Goal: Task Accomplishment & Management: Use online tool/utility

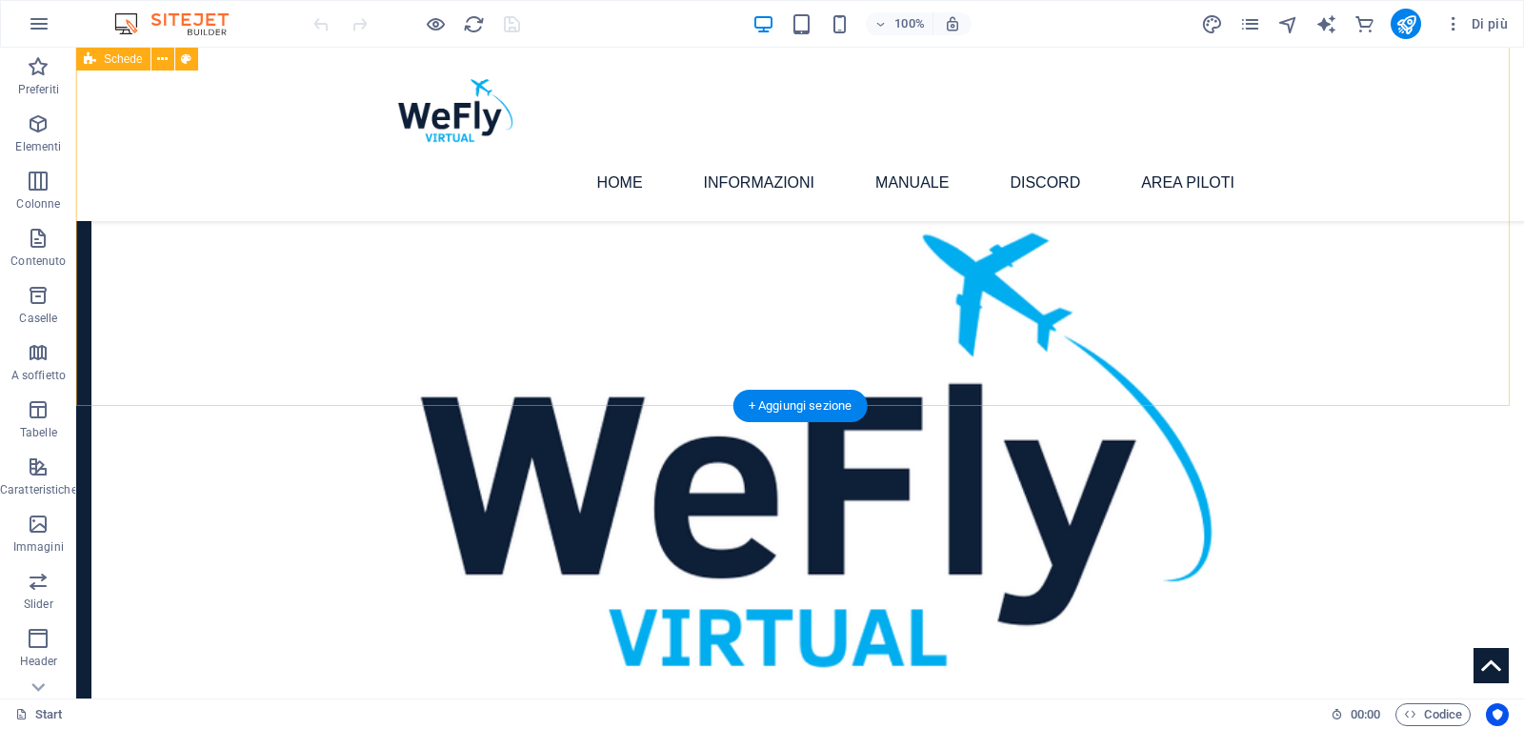
scroll to position [1690, 0]
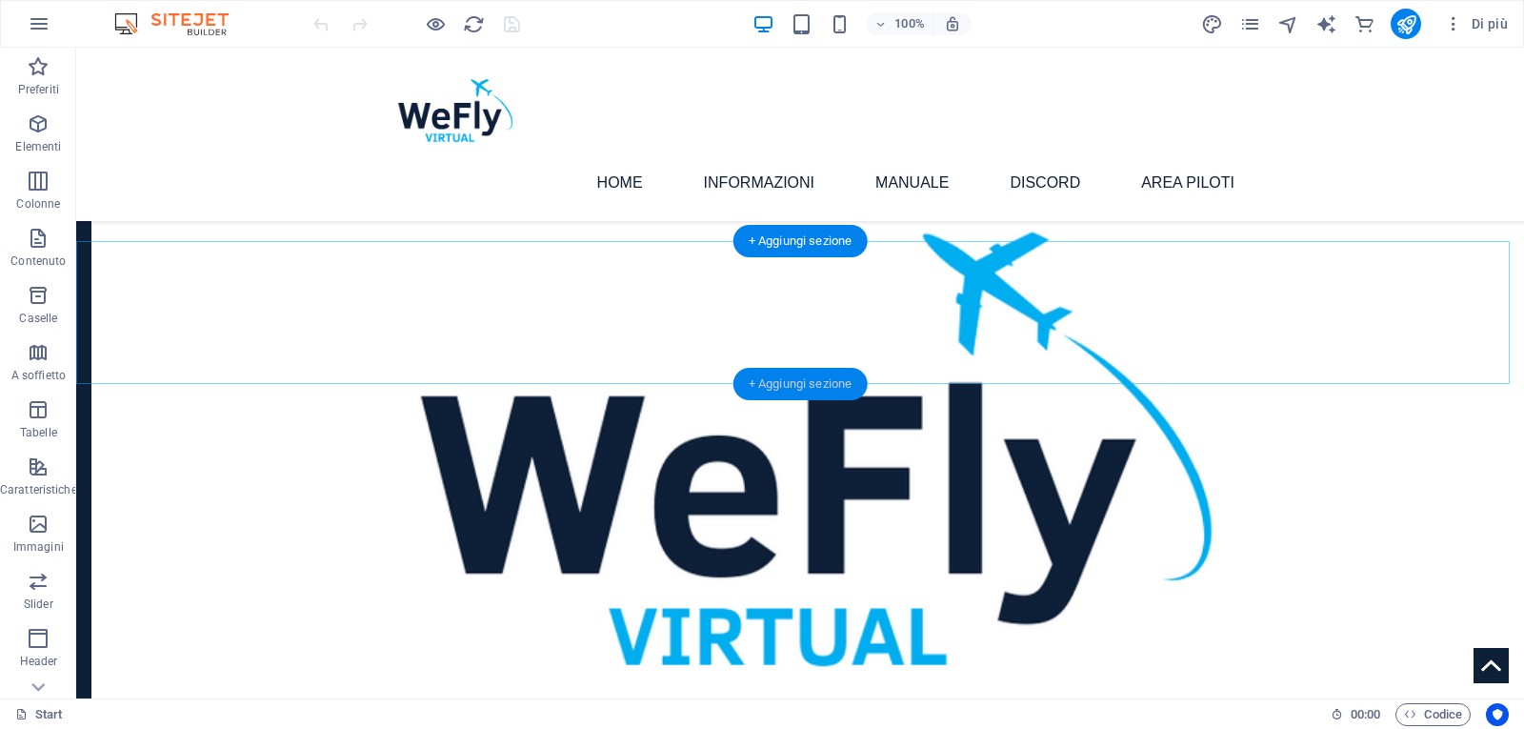
click at [801, 386] on div "+ Aggiungi sezione" at bounding box center [801, 384] width 134 height 32
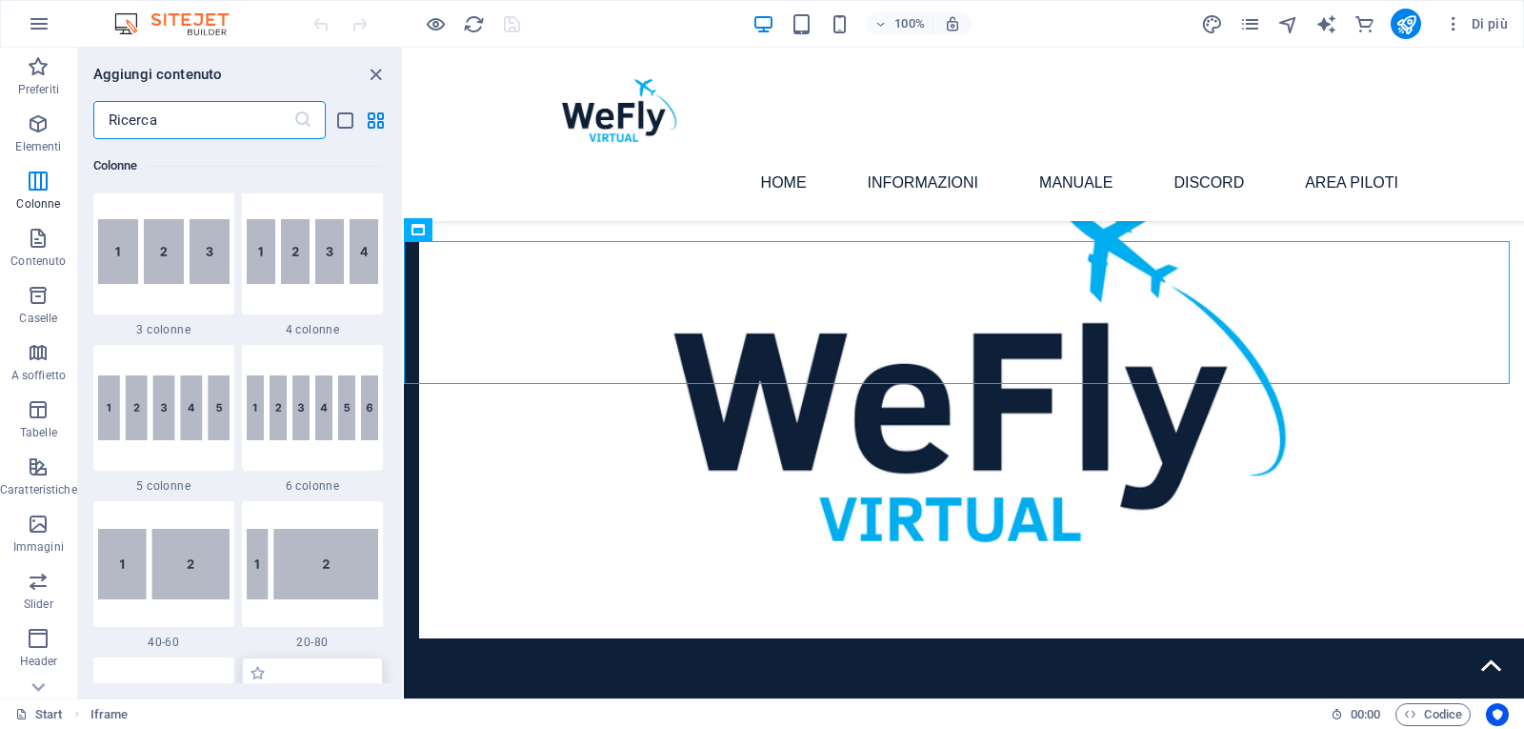
scroll to position [1108, 0]
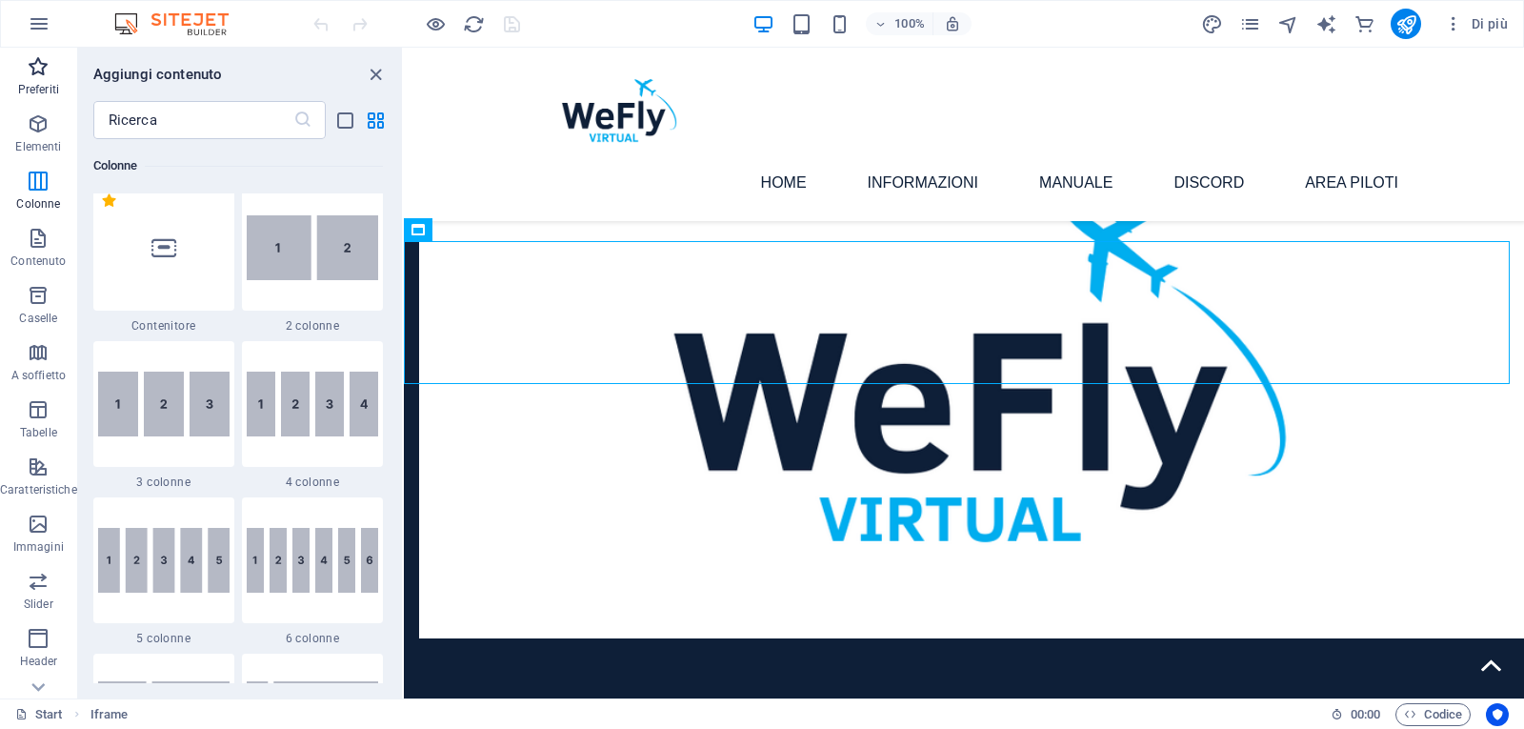
click at [38, 81] on span "Preferiti" at bounding box center [38, 78] width 77 height 46
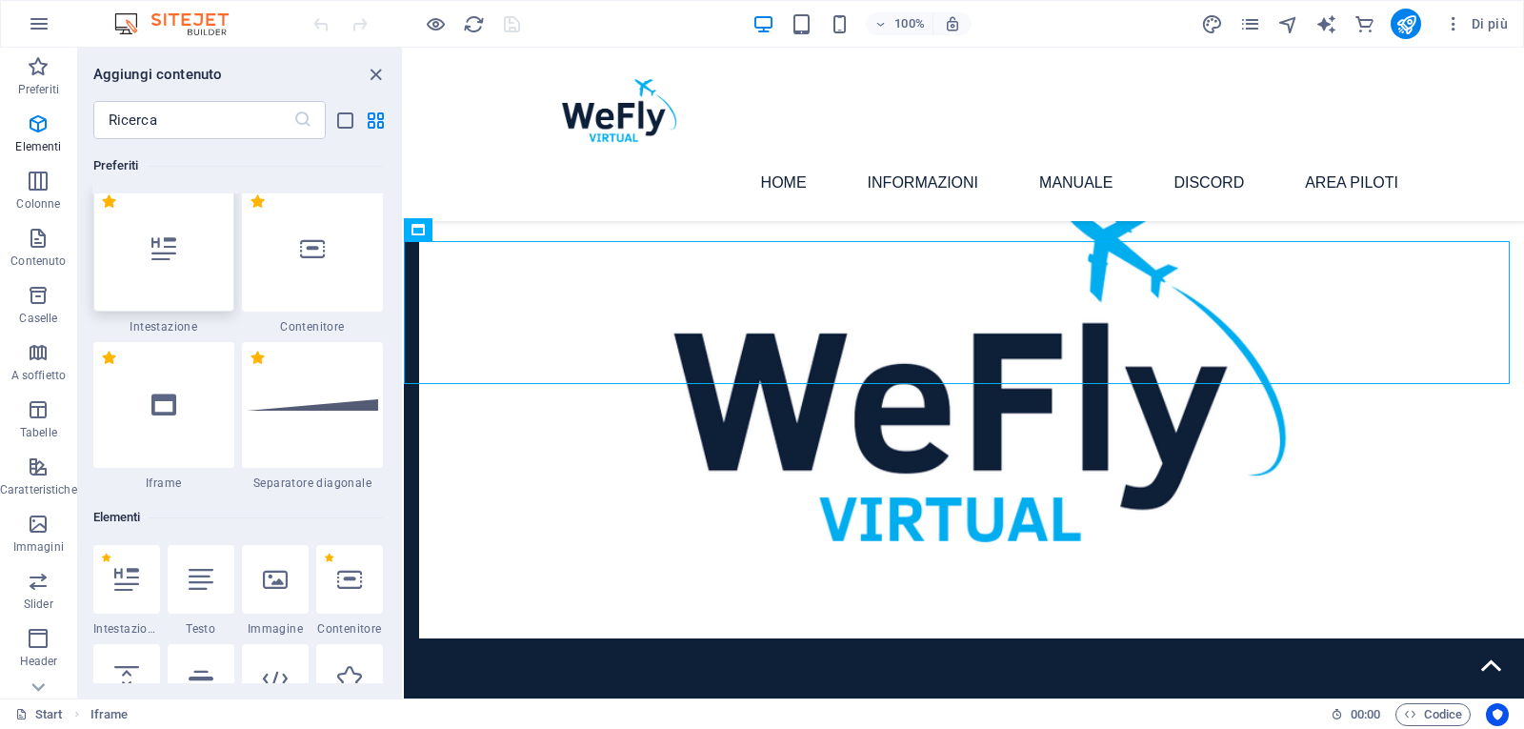
scroll to position [0, 0]
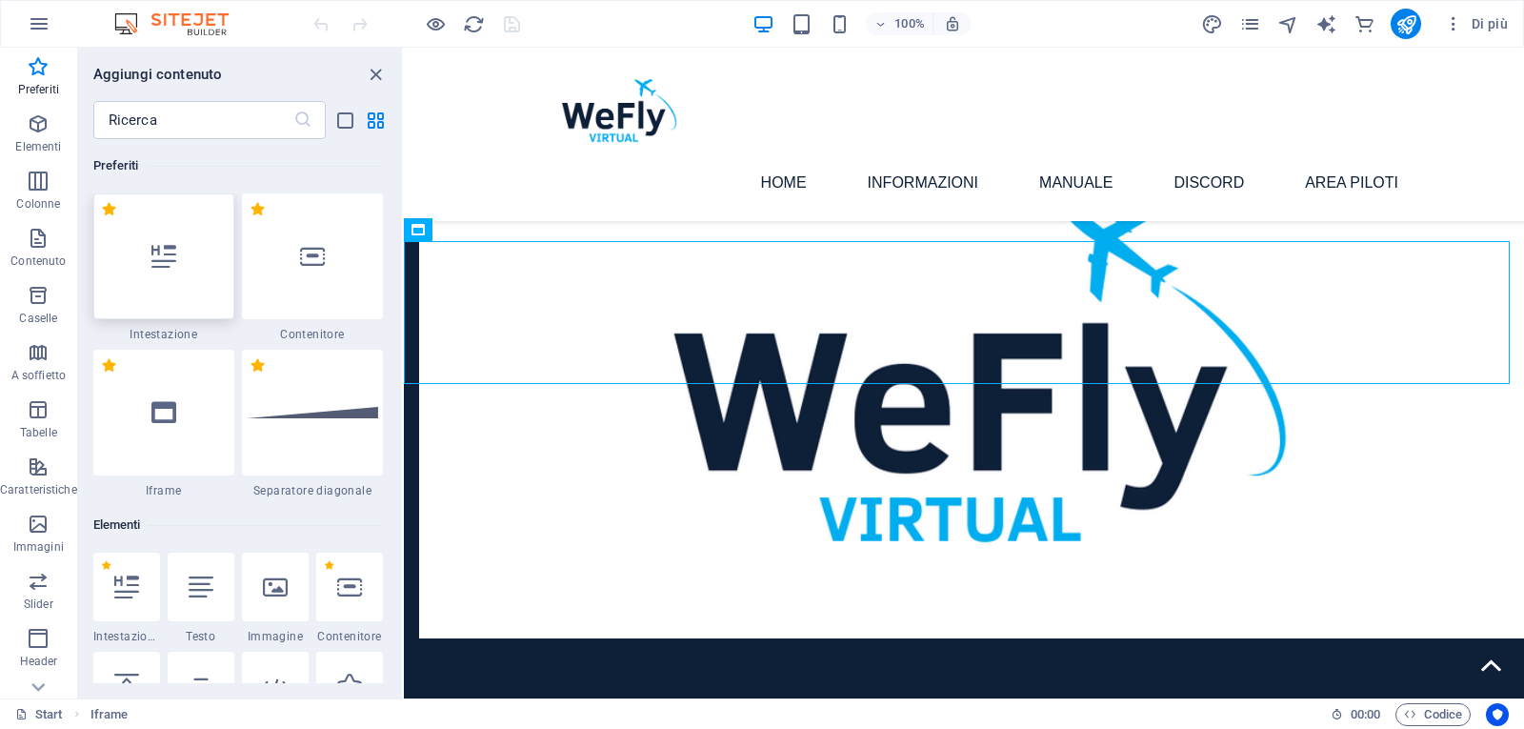
click at [152, 264] on icon at bounding box center [163, 256] width 25 height 25
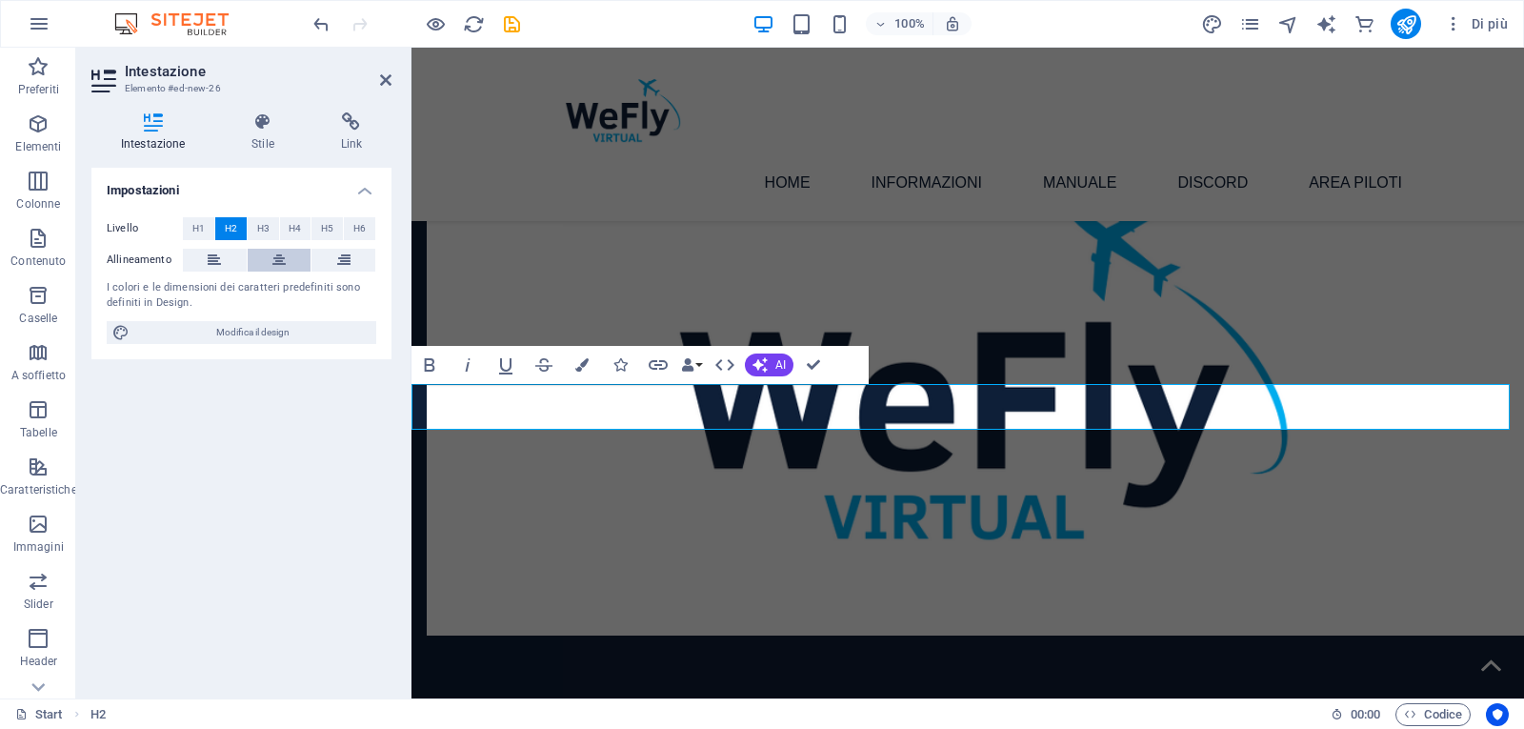
click at [281, 255] on icon at bounding box center [278, 260] width 13 height 23
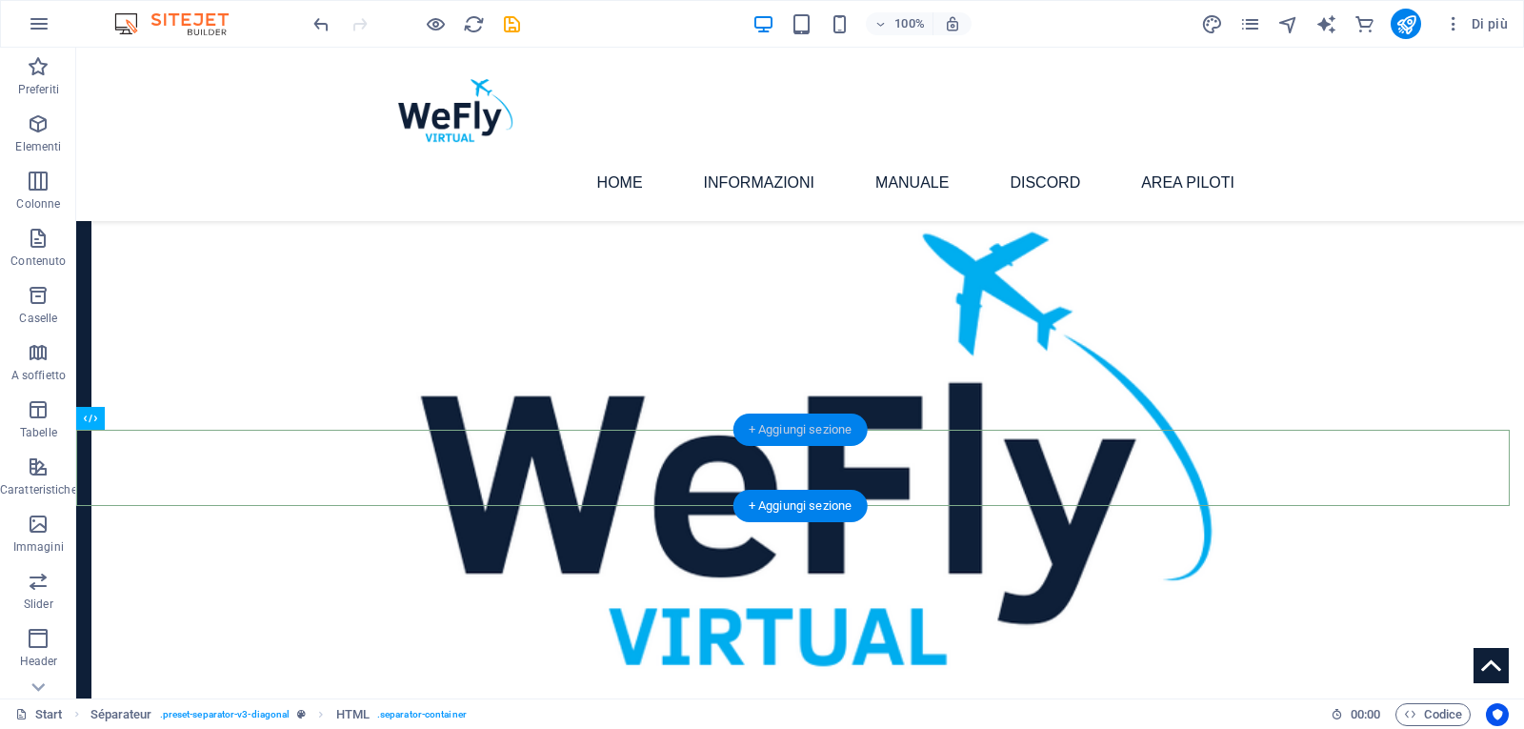
click at [799, 432] on div "+ Aggiungi sezione" at bounding box center [801, 429] width 134 height 32
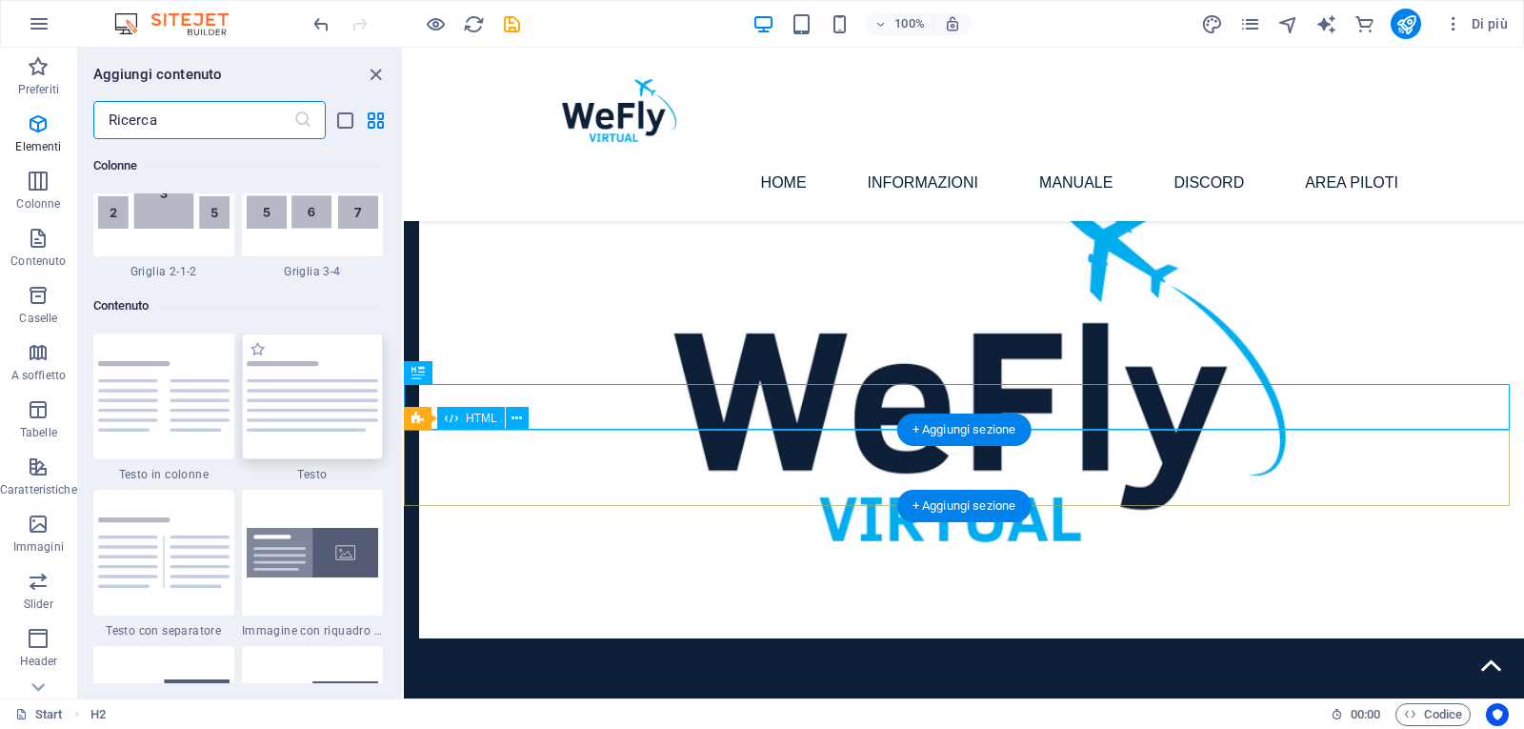
scroll to position [3490, 0]
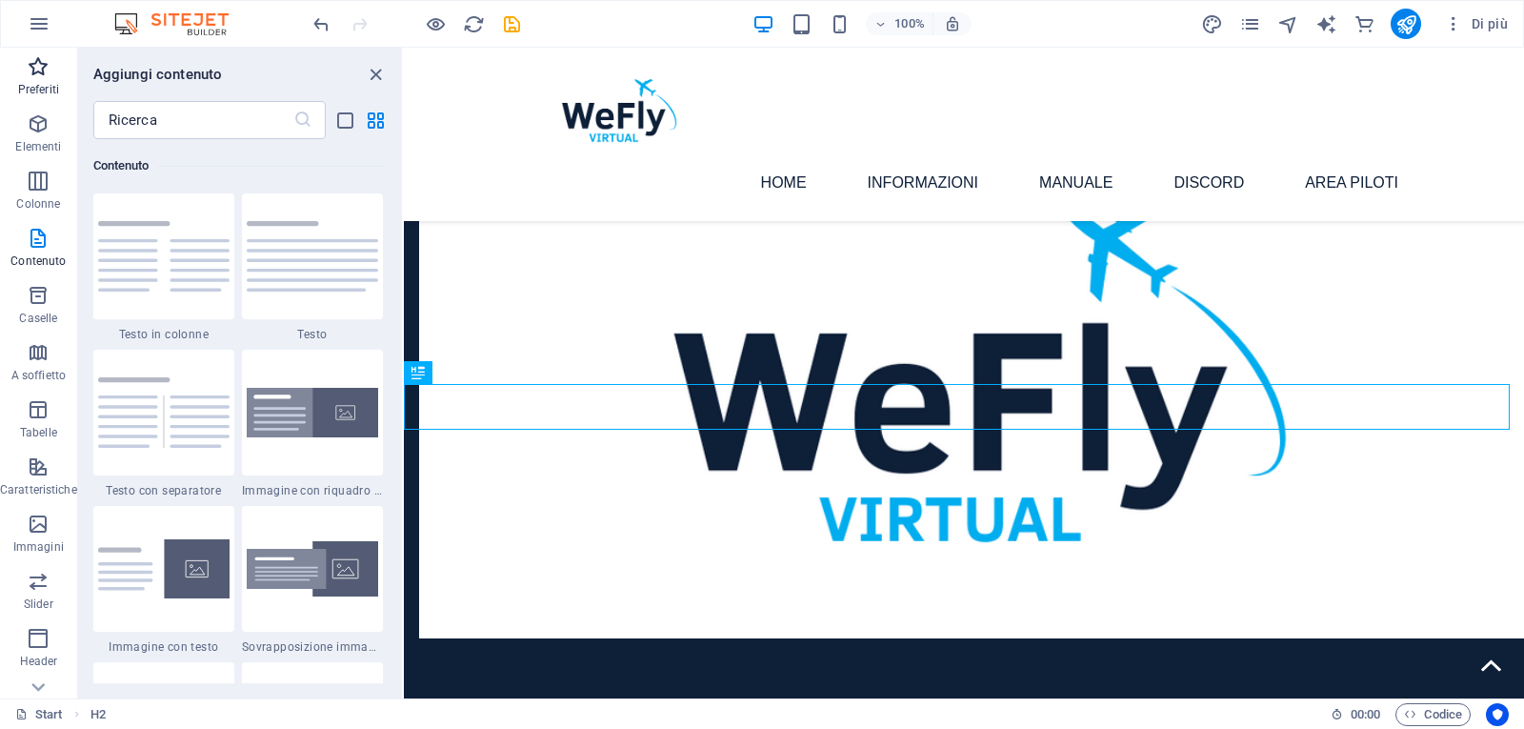
click at [46, 62] on icon "button" at bounding box center [38, 66] width 23 height 23
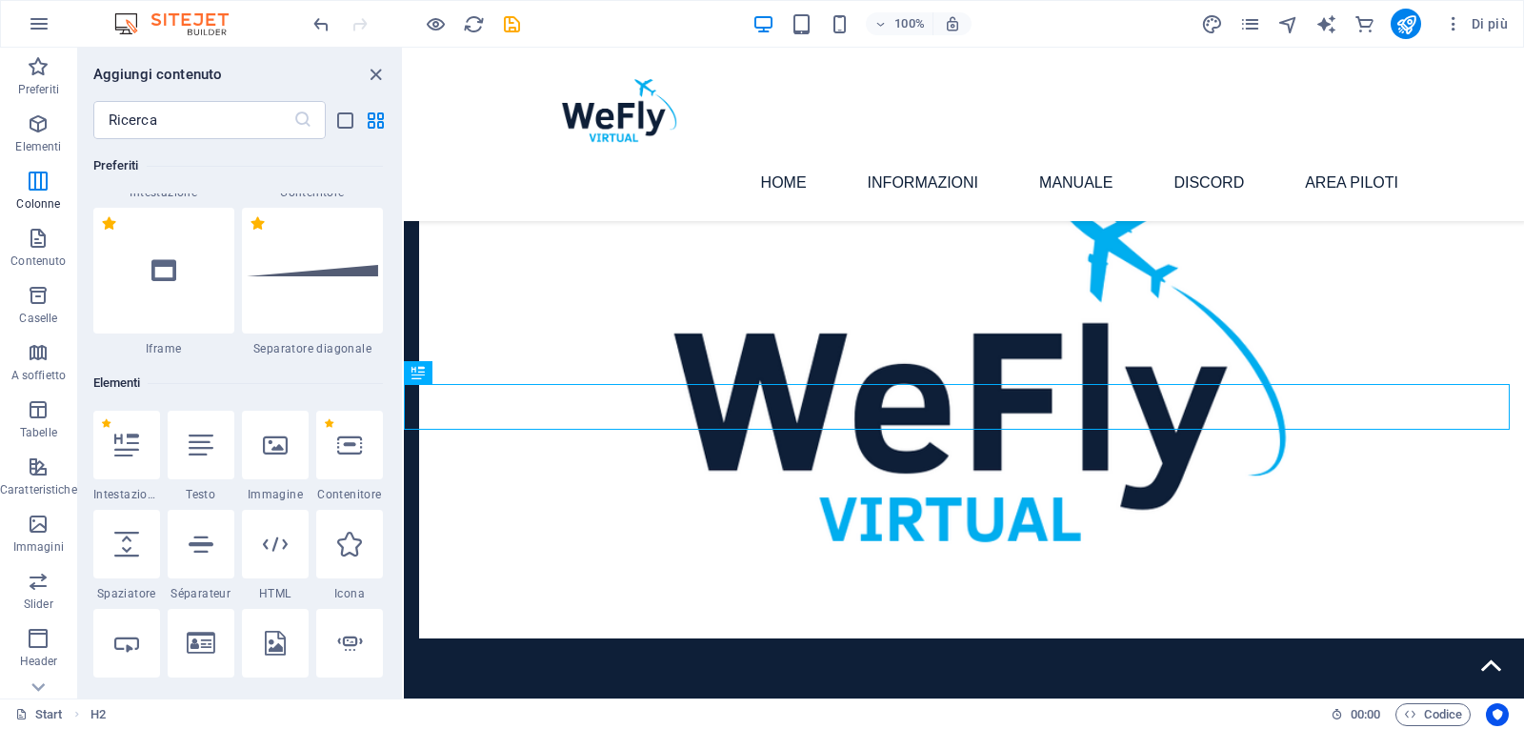
scroll to position [0, 0]
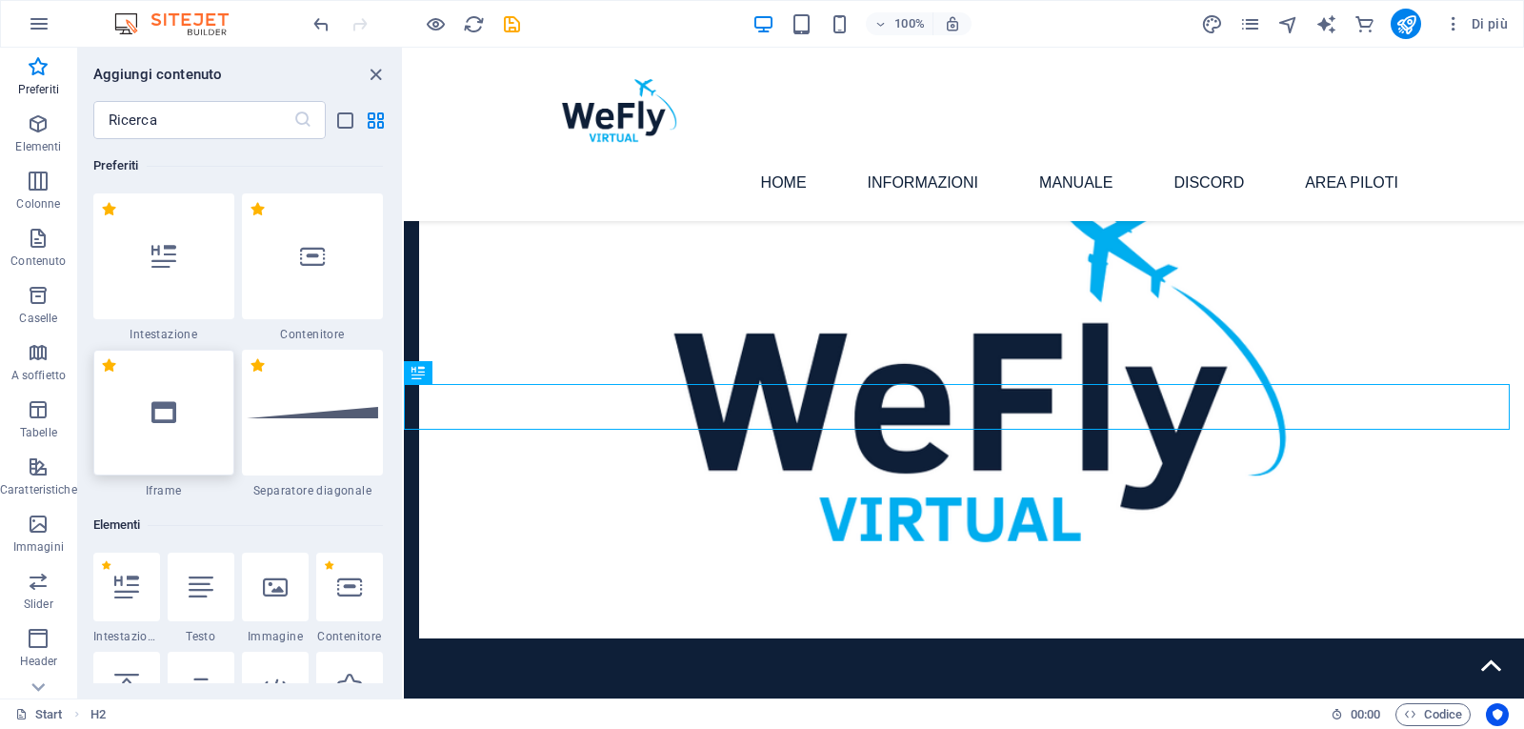
click at [166, 414] on icon at bounding box center [163, 412] width 25 height 25
select select "%"
select select "px"
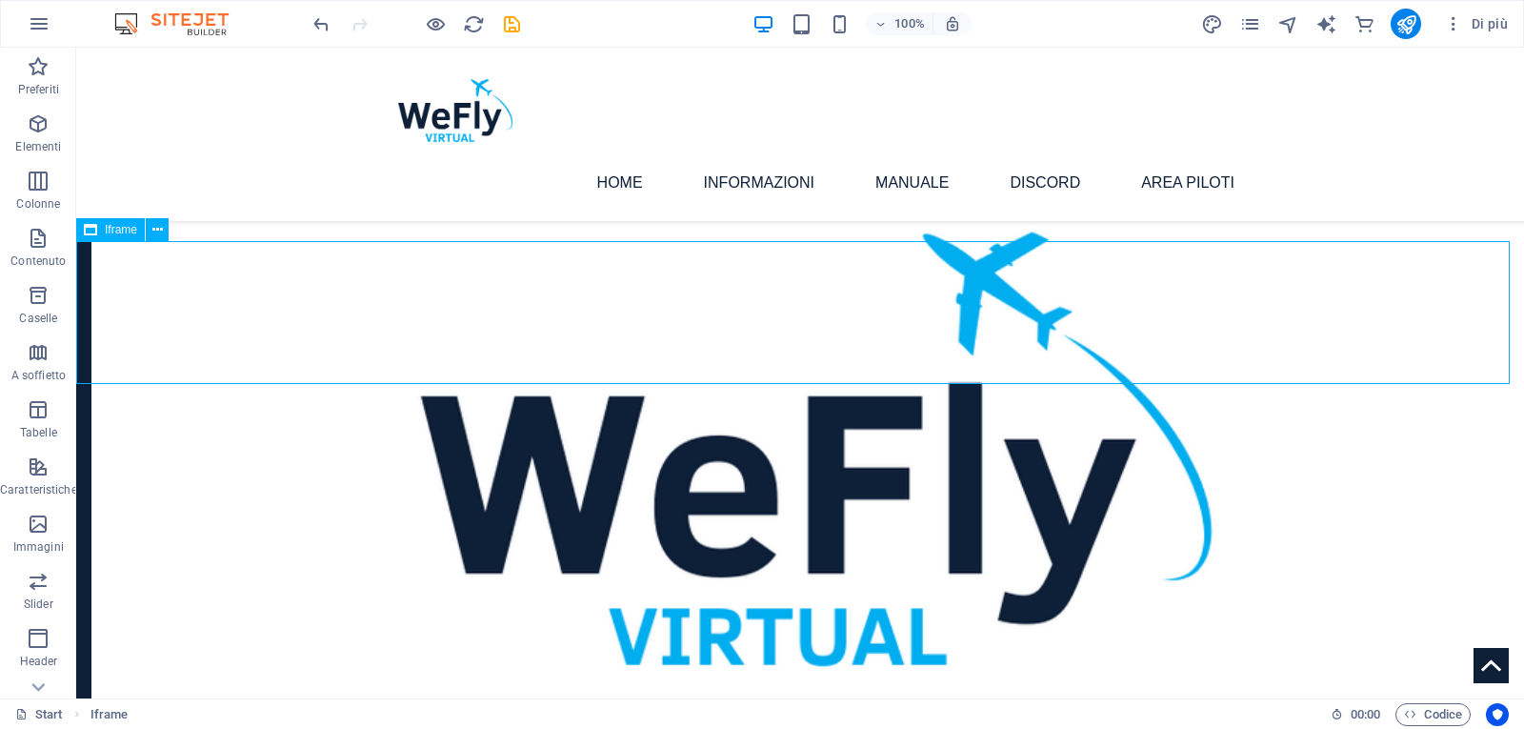
select select "%"
select select "px"
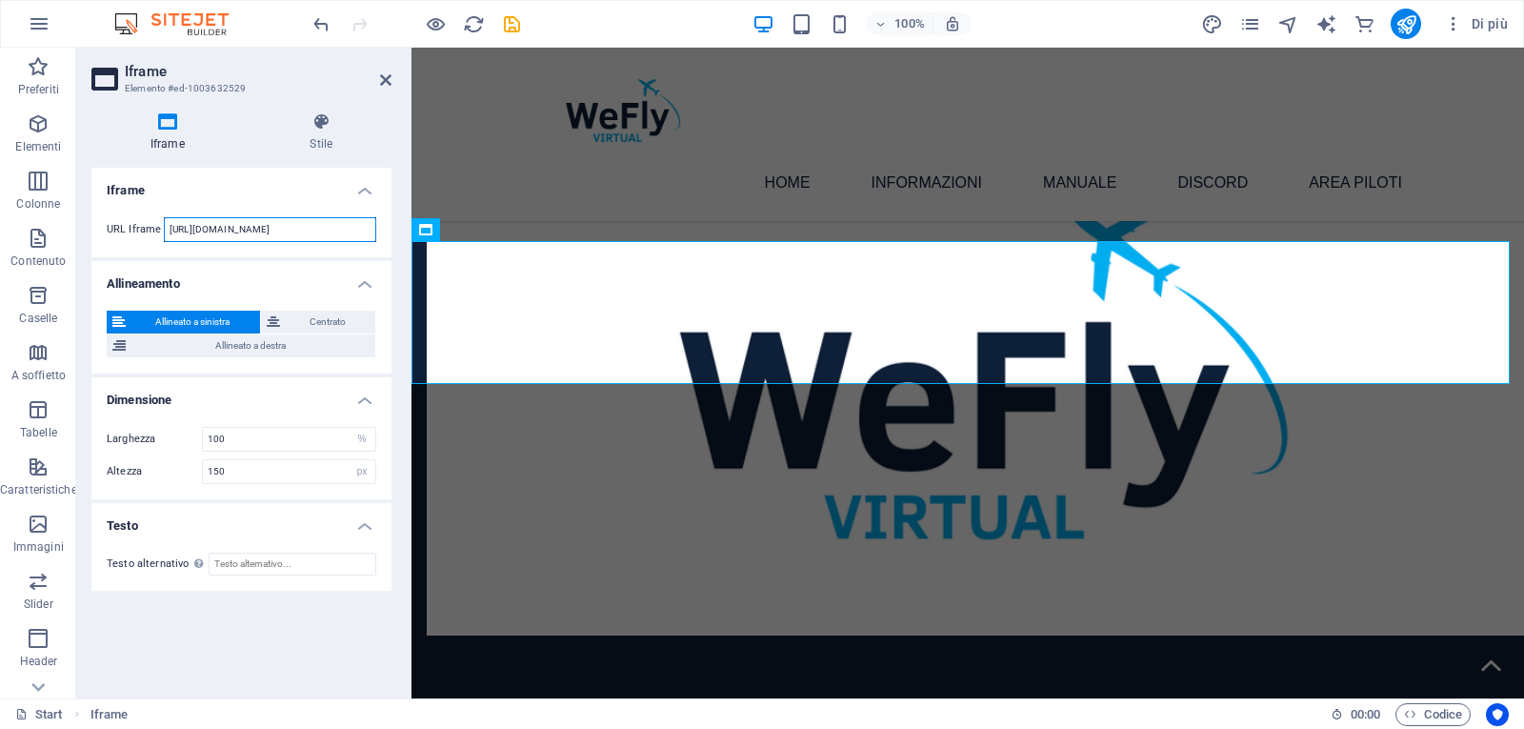
click at [280, 228] on input "[URL][DOMAIN_NAME]" at bounding box center [270, 229] width 212 height 25
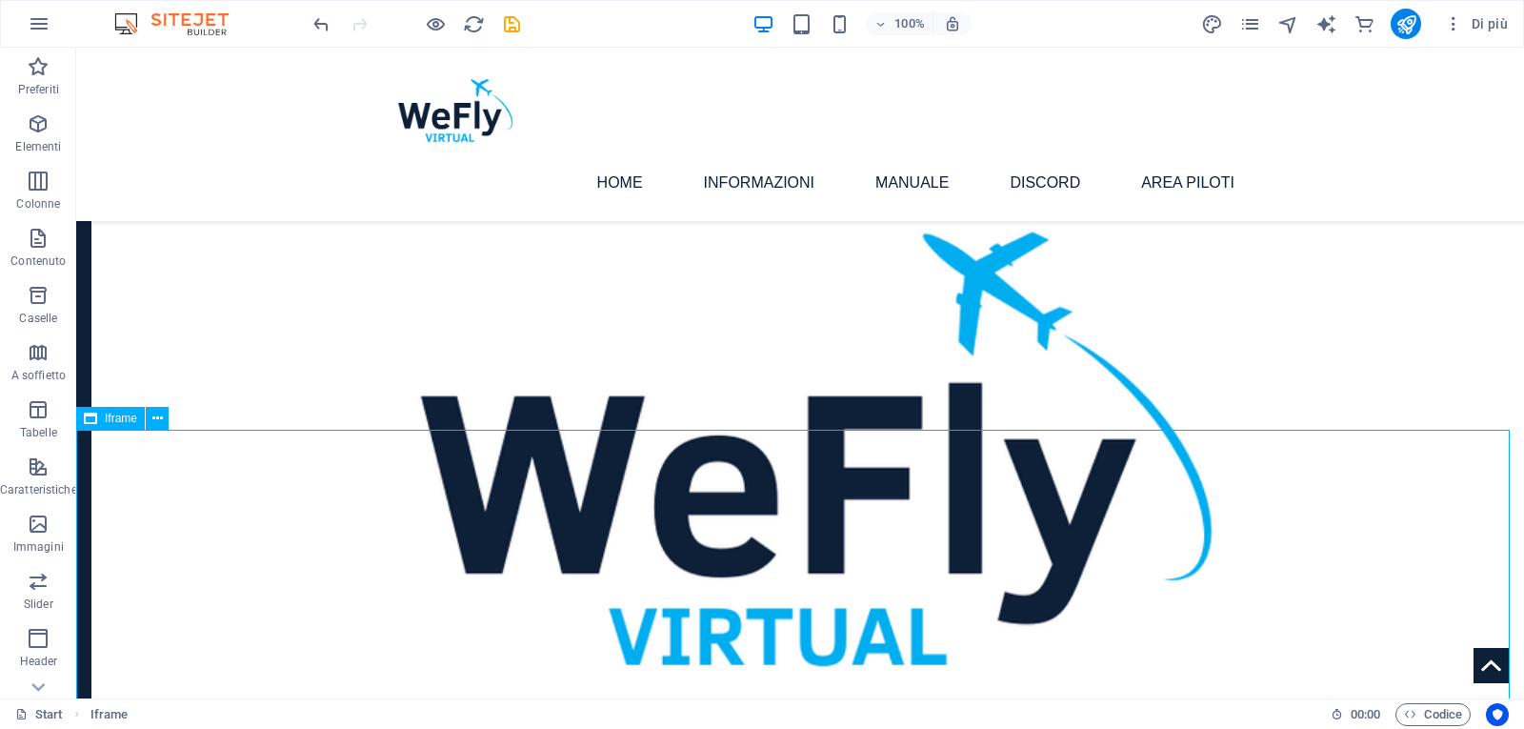
select select "%"
select select "px"
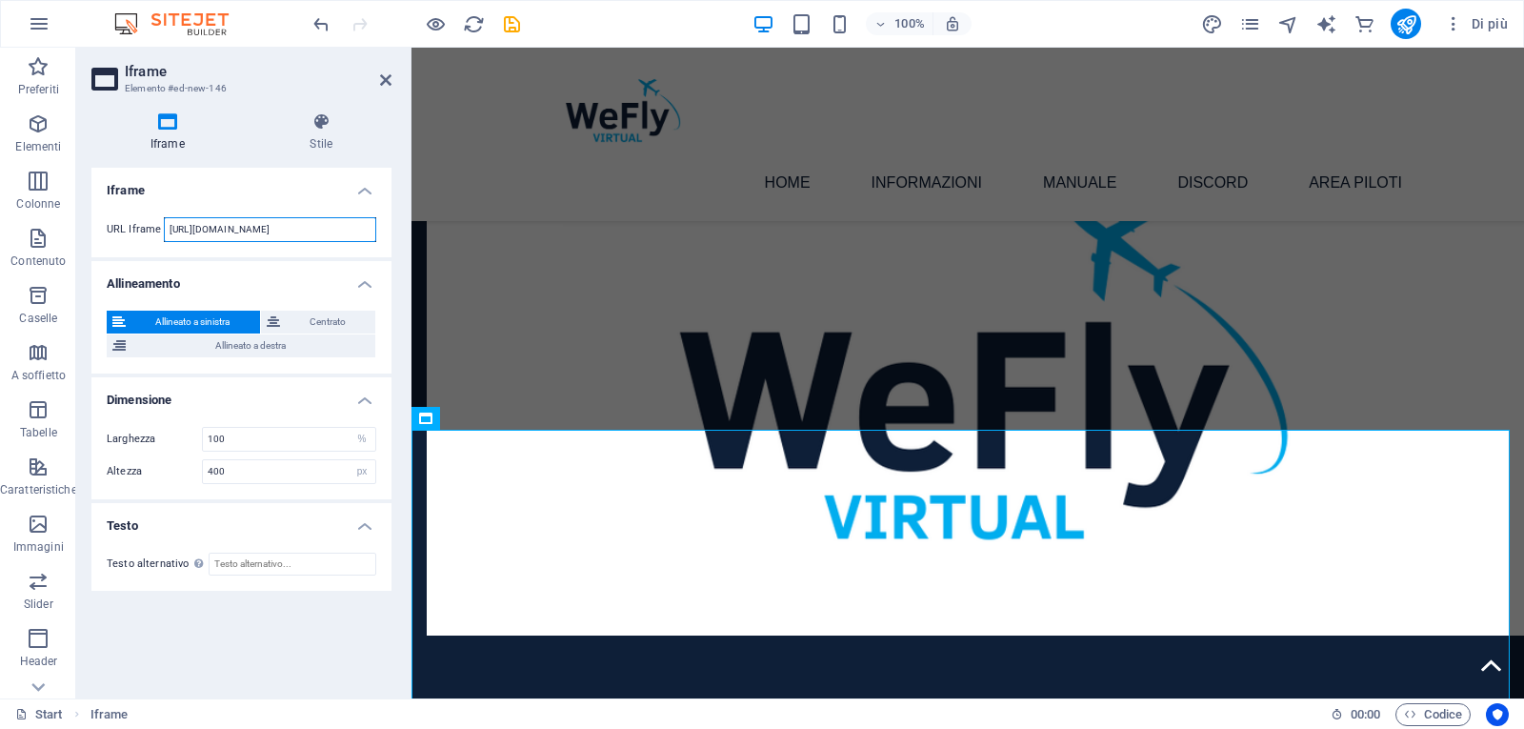
click at [275, 230] on input "[URL][DOMAIN_NAME]" at bounding box center [270, 229] width 212 height 25
paste input "[DOMAIN_NAME][URL]"
click at [343, 229] on input "[URL][DOMAIN_NAME]" at bounding box center [270, 229] width 212 height 25
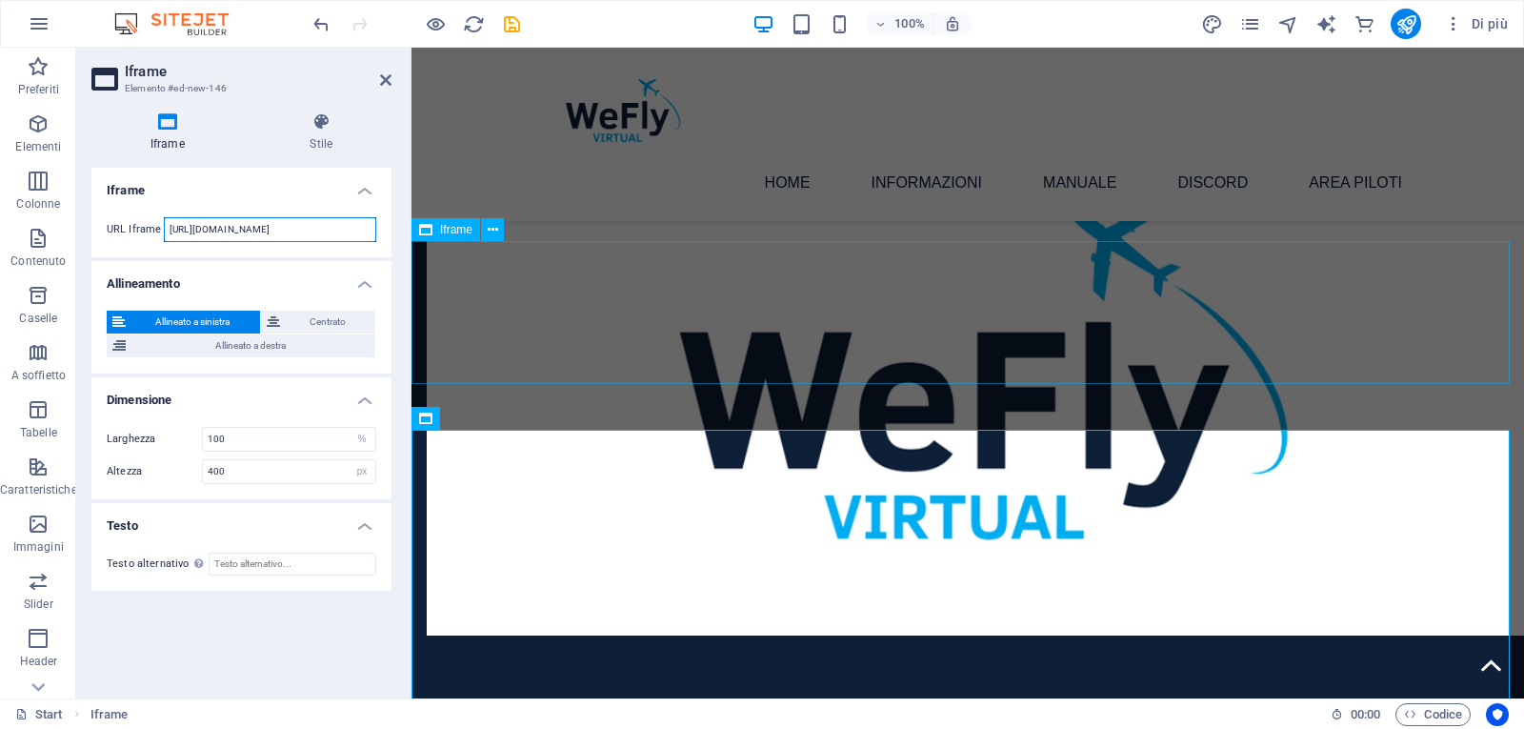
scroll to position [0, 4]
type input "[URL][DOMAIN_NAME]"
click at [292, 196] on h4 "Iframe" at bounding box center [241, 185] width 300 height 34
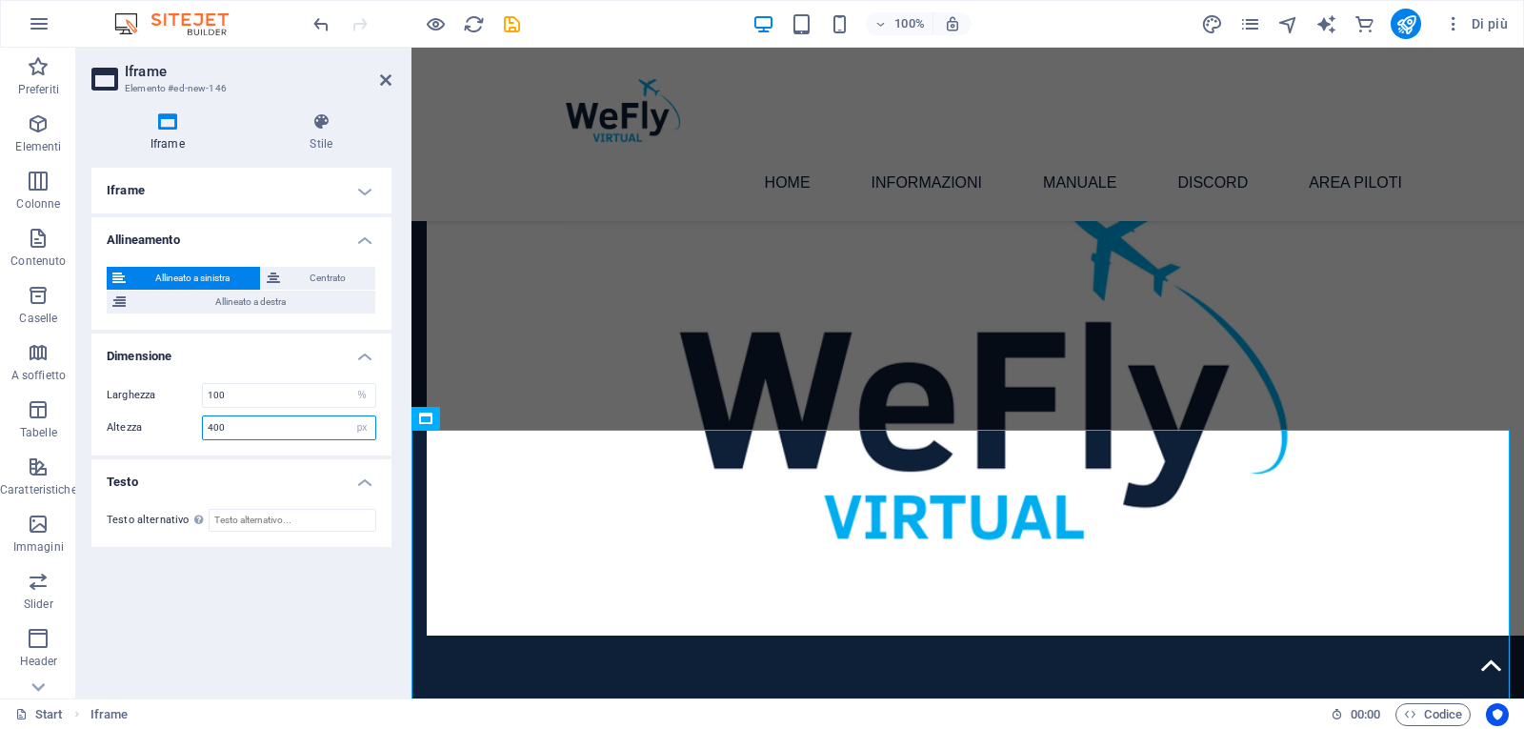
drag, startPoint x: 242, startPoint y: 425, endPoint x: 212, endPoint y: 425, distance: 29.5
click at [213, 425] on input "400" at bounding box center [289, 427] width 172 height 23
type input "4"
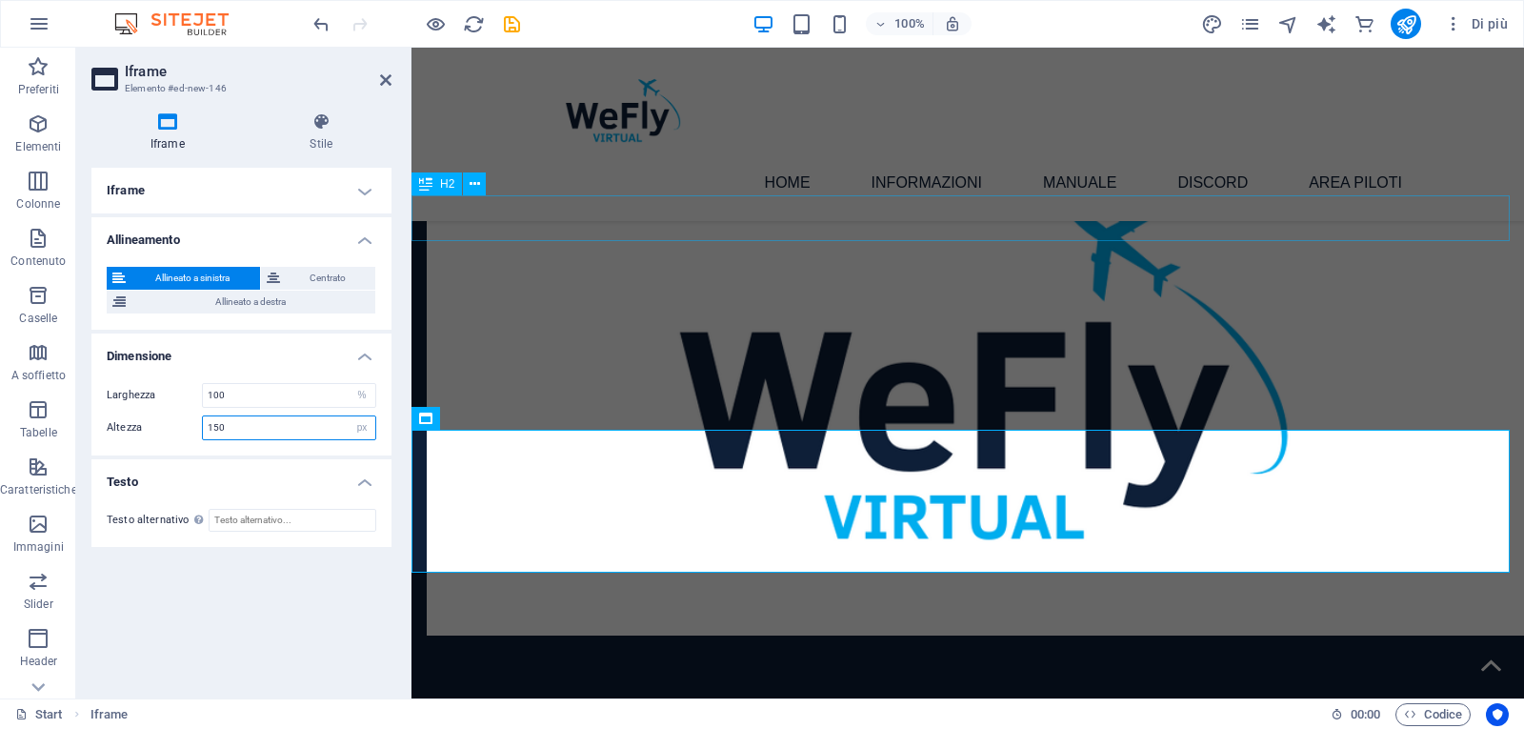
type input "150"
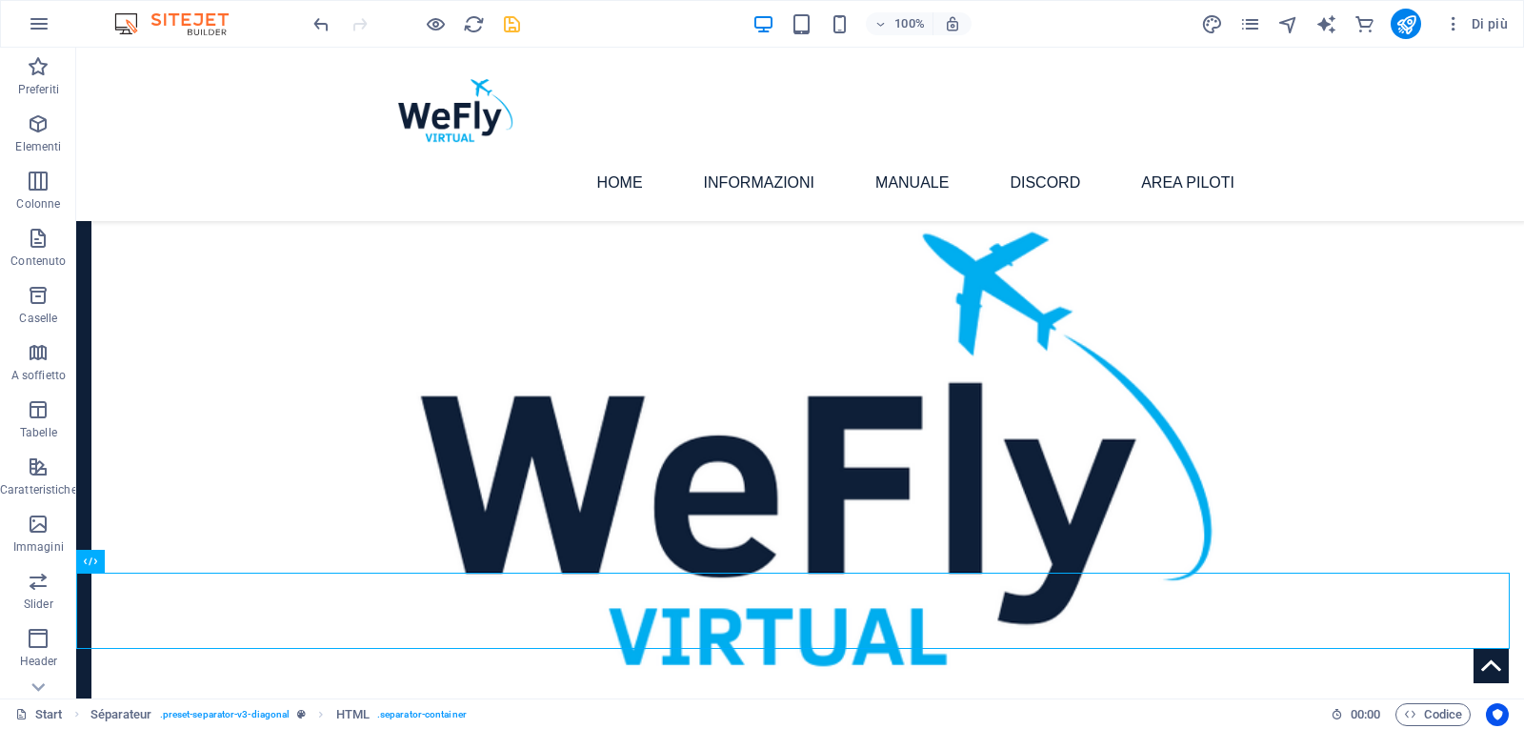
click at [508, 27] on icon "save" at bounding box center [512, 24] width 22 height 22
checkbox input "false"
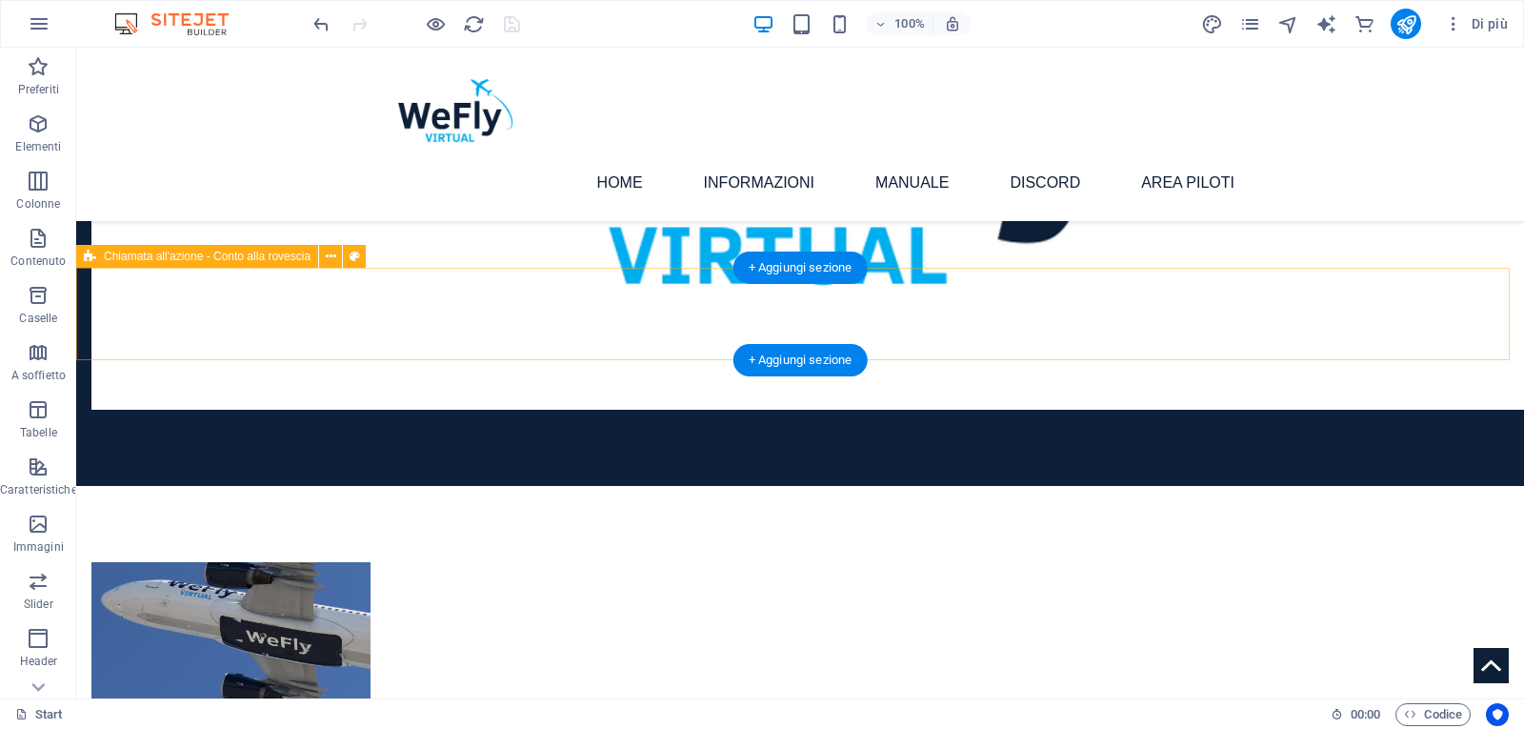
scroll to position [2262, 0]
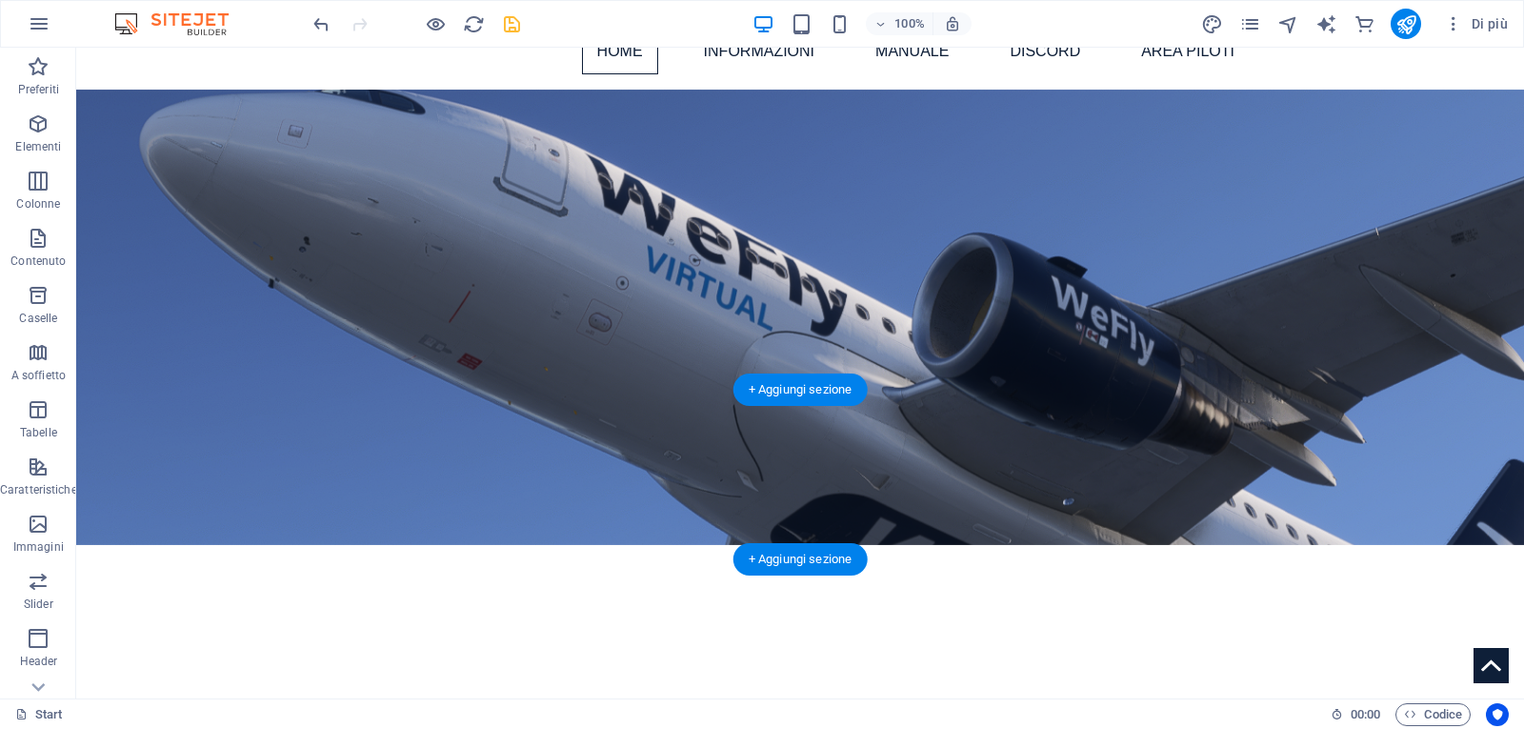
scroll to position [0, 0]
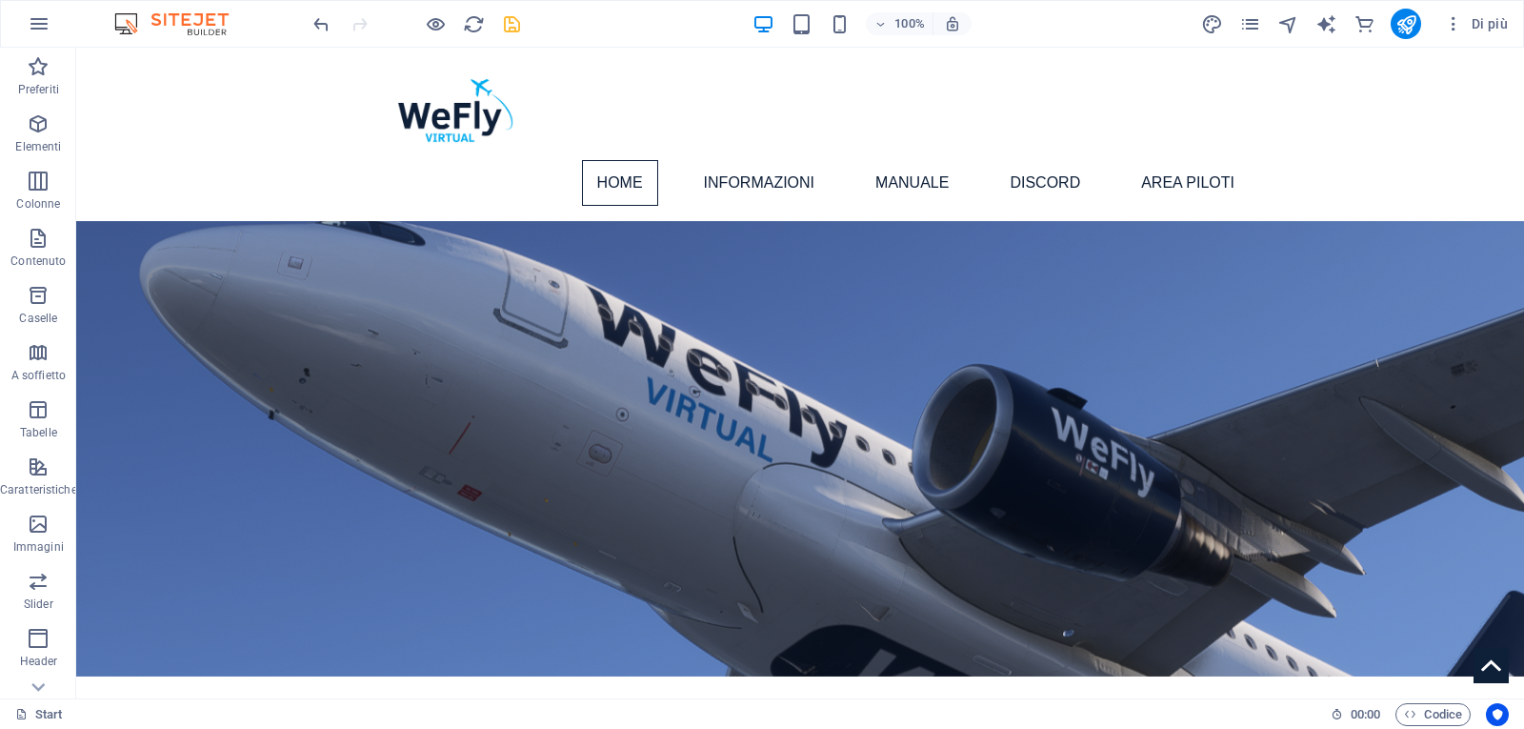
click at [509, 25] on icon "save" at bounding box center [512, 24] width 22 height 22
checkbox input "false"
click at [1411, 14] on icon "publish" at bounding box center [1407, 24] width 22 height 22
